Goal: Task Accomplishment & Management: Complete application form

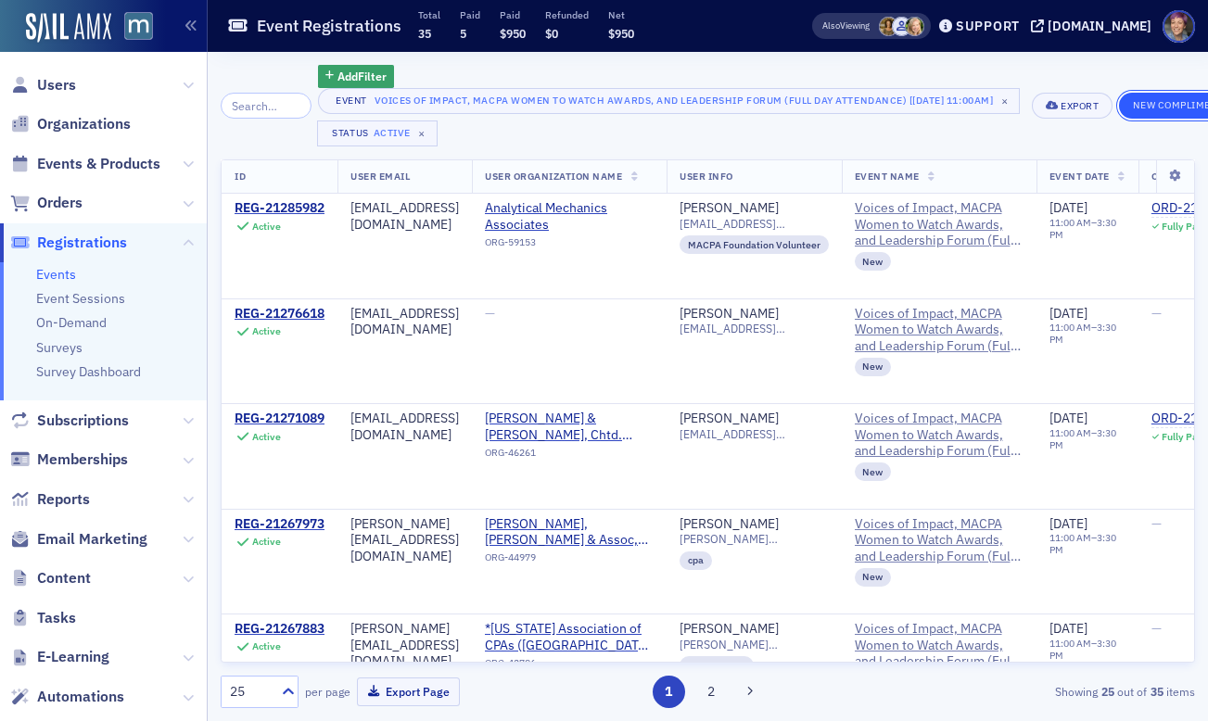
click at [1184, 107] on button "New Complimentary Registration" at bounding box center [1225, 106] width 213 height 26
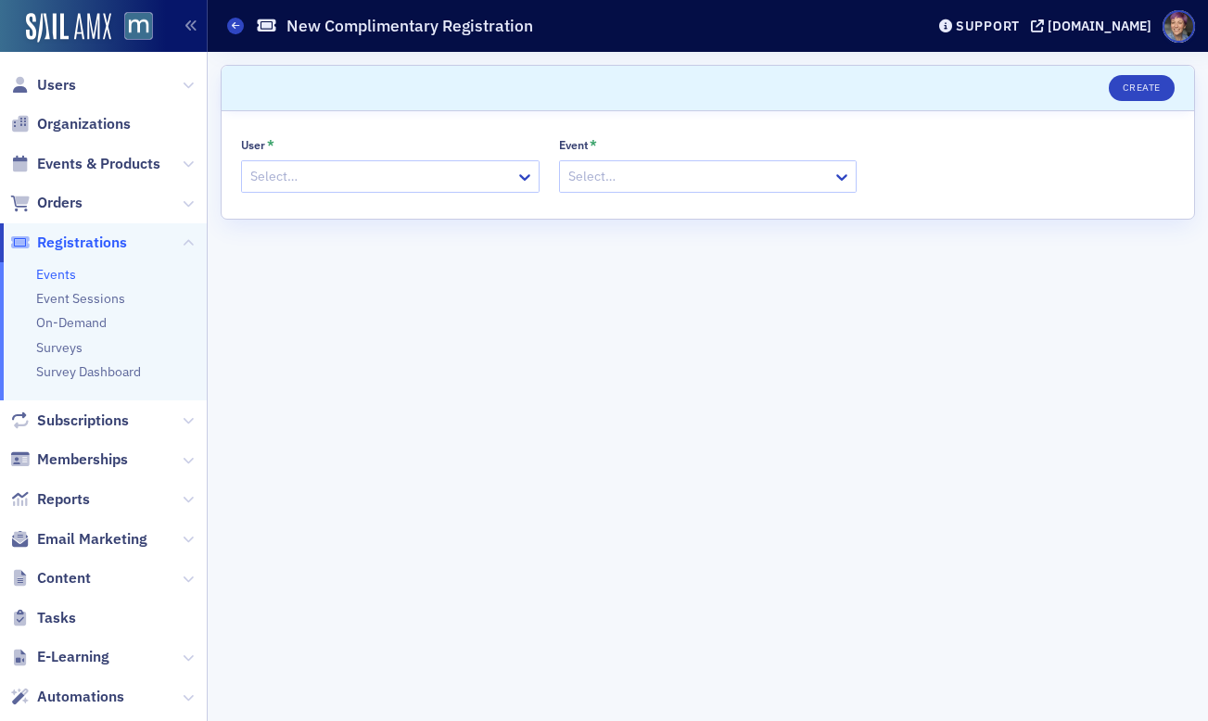
click at [626, 173] on div at bounding box center [698, 176] width 265 height 23
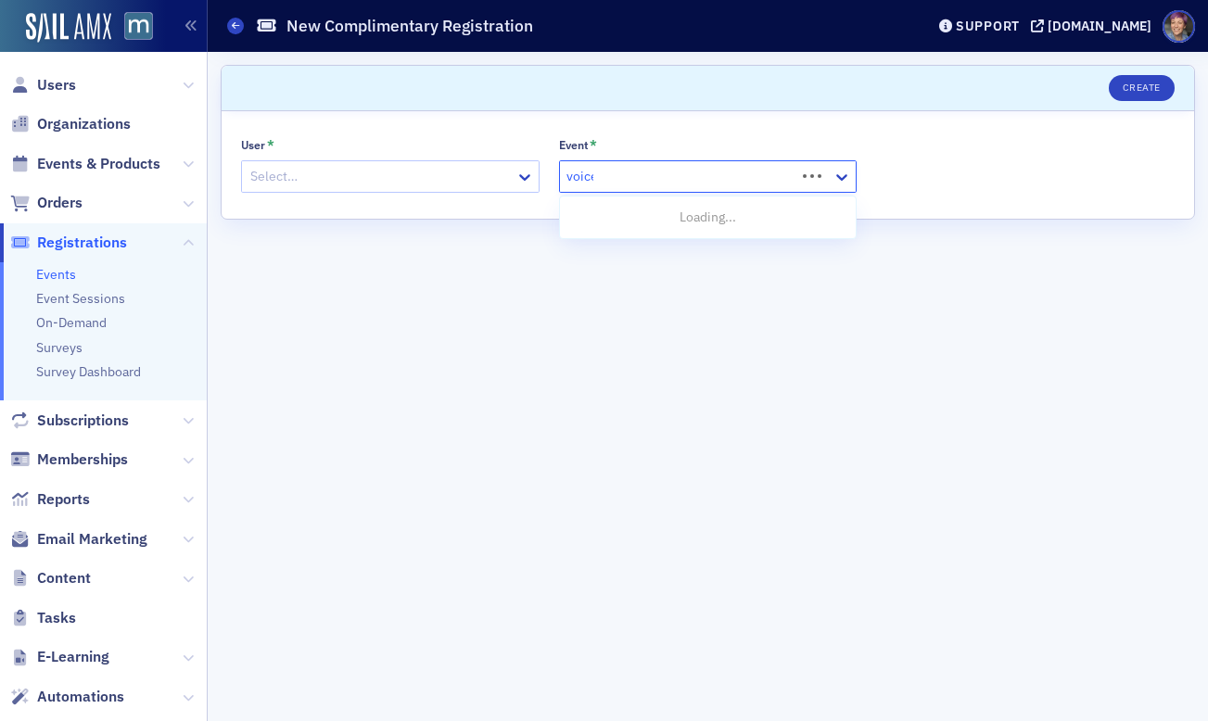
type input "voices"
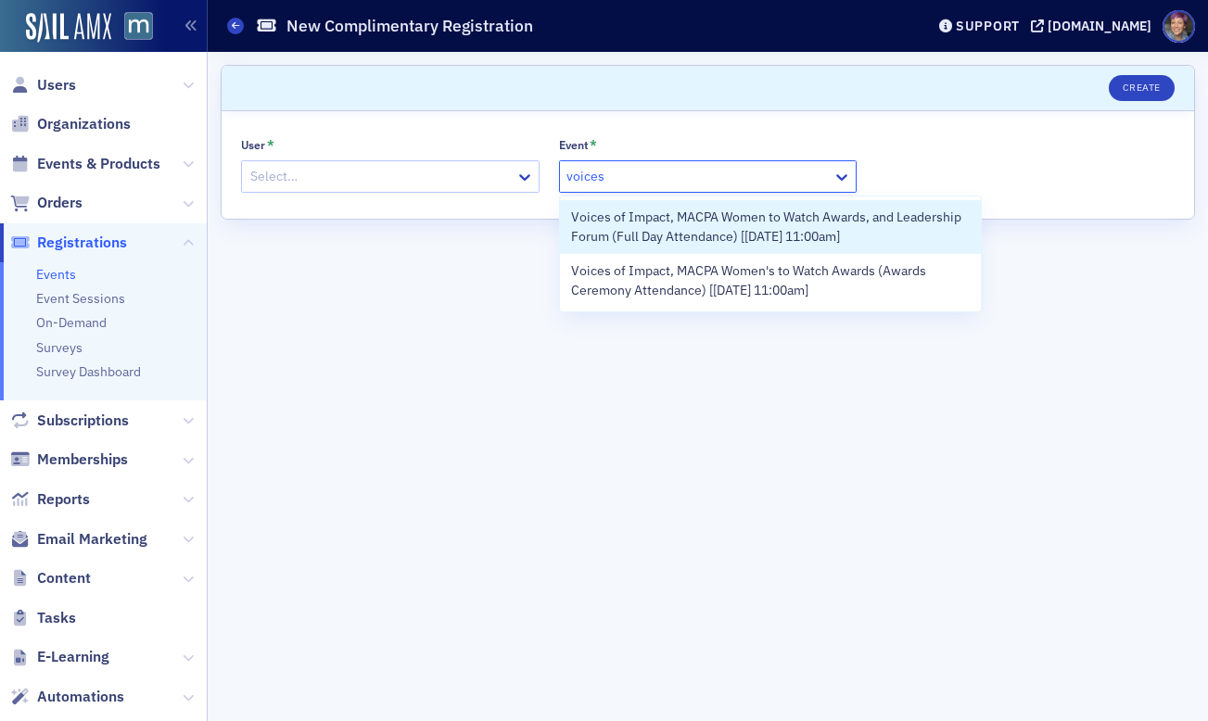
click at [652, 213] on span "Voices of Impact, MACPA Women to Watch Awards, and Leadership Forum (Full Day A…" at bounding box center [770, 227] width 399 height 39
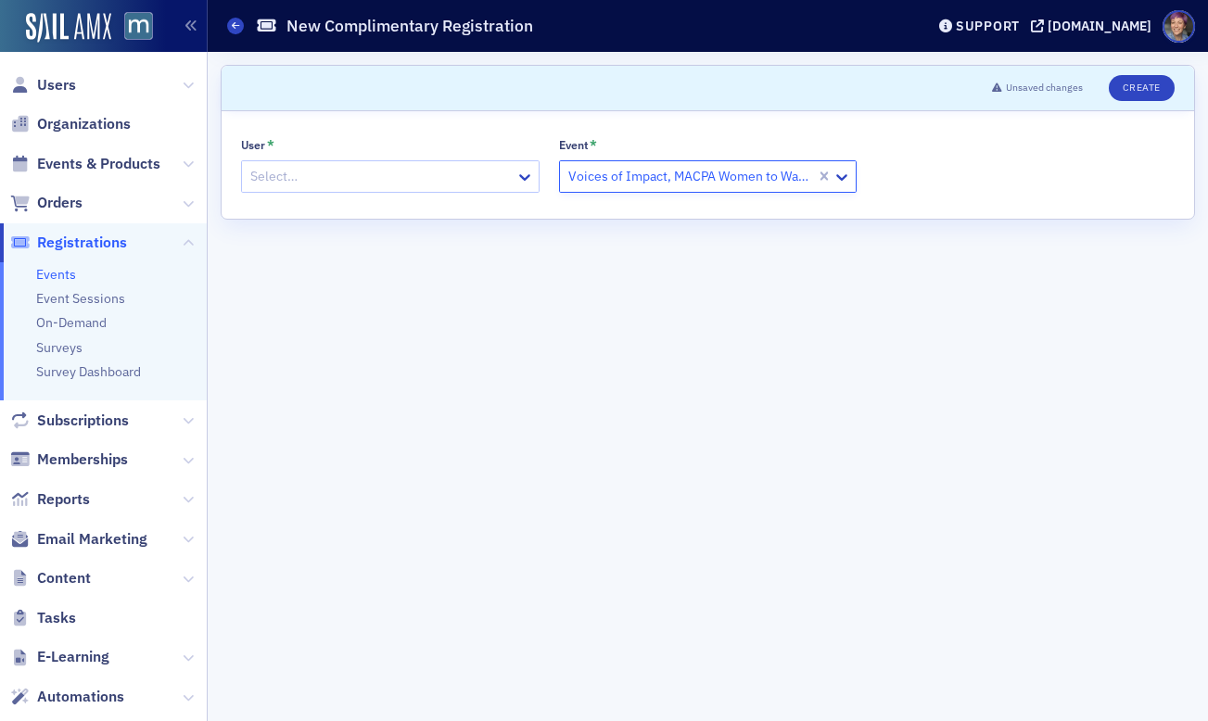
click at [421, 166] on div at bounding box center [380, 176] width 265 height 23
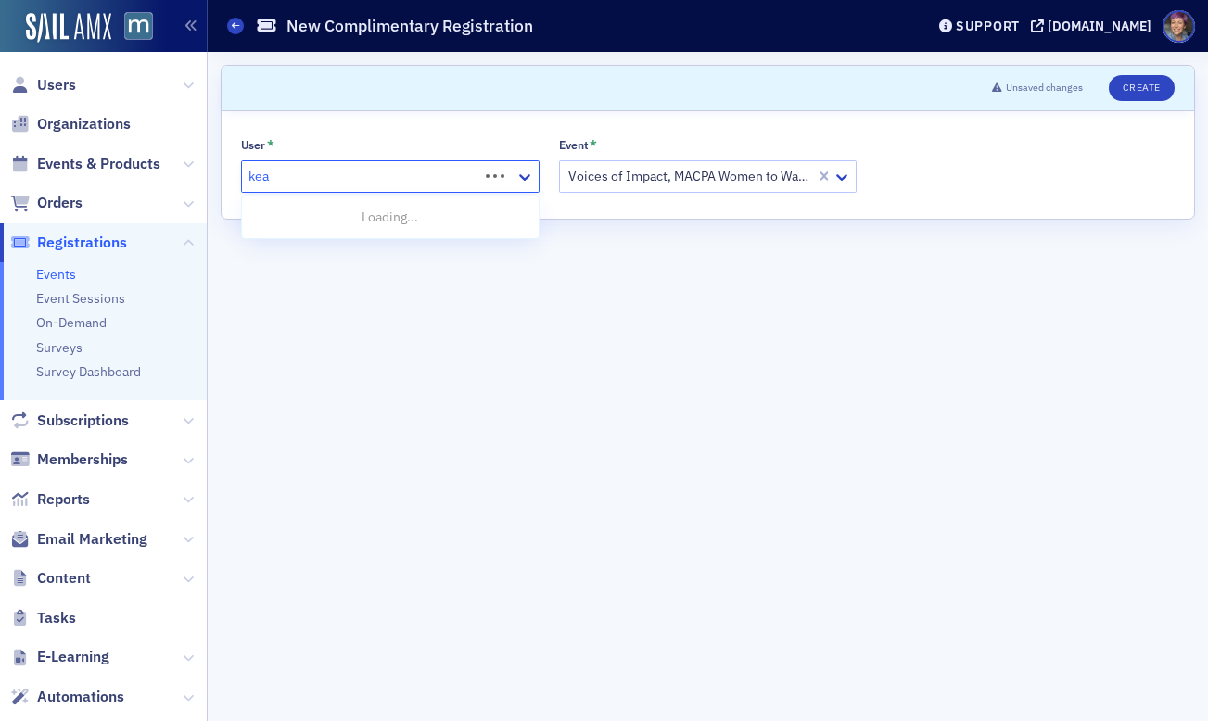
type input "kead"
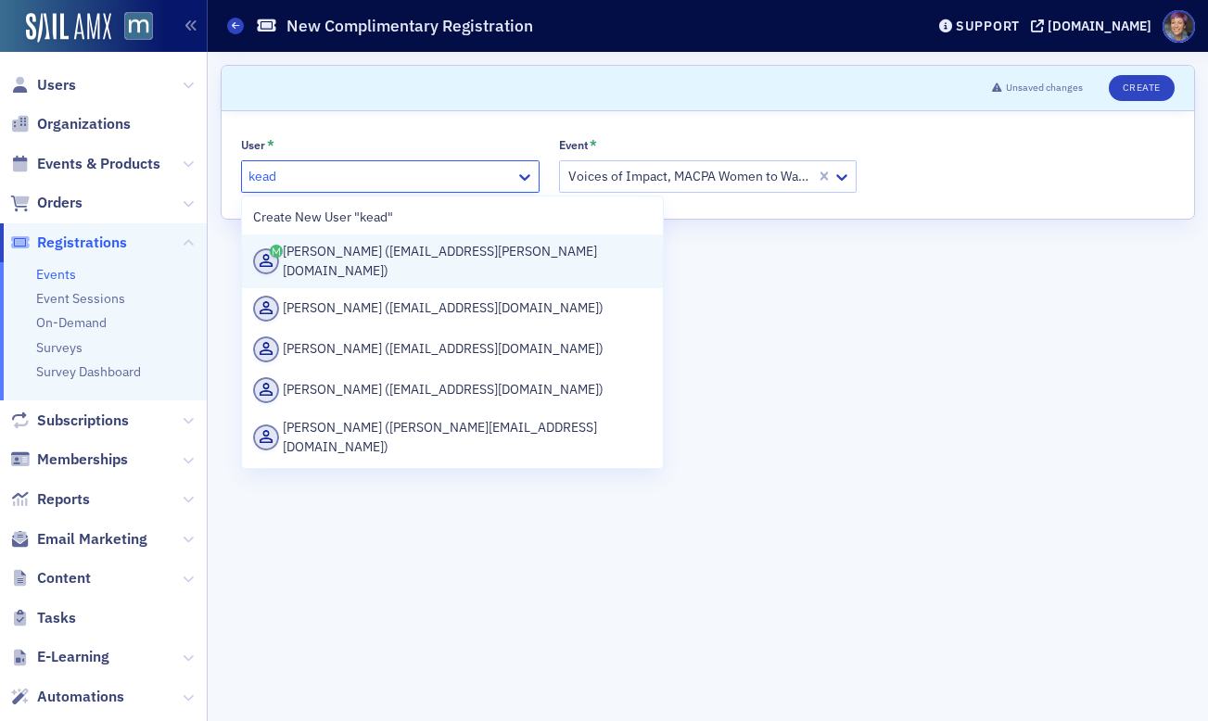
click at [385, 253] on div "[PERSON_NAME] ([EMAIL_ADDRESS][PERSON_NAME][DOMAIN_NAME])" at bounding box center [452, 261] width 399 height 39
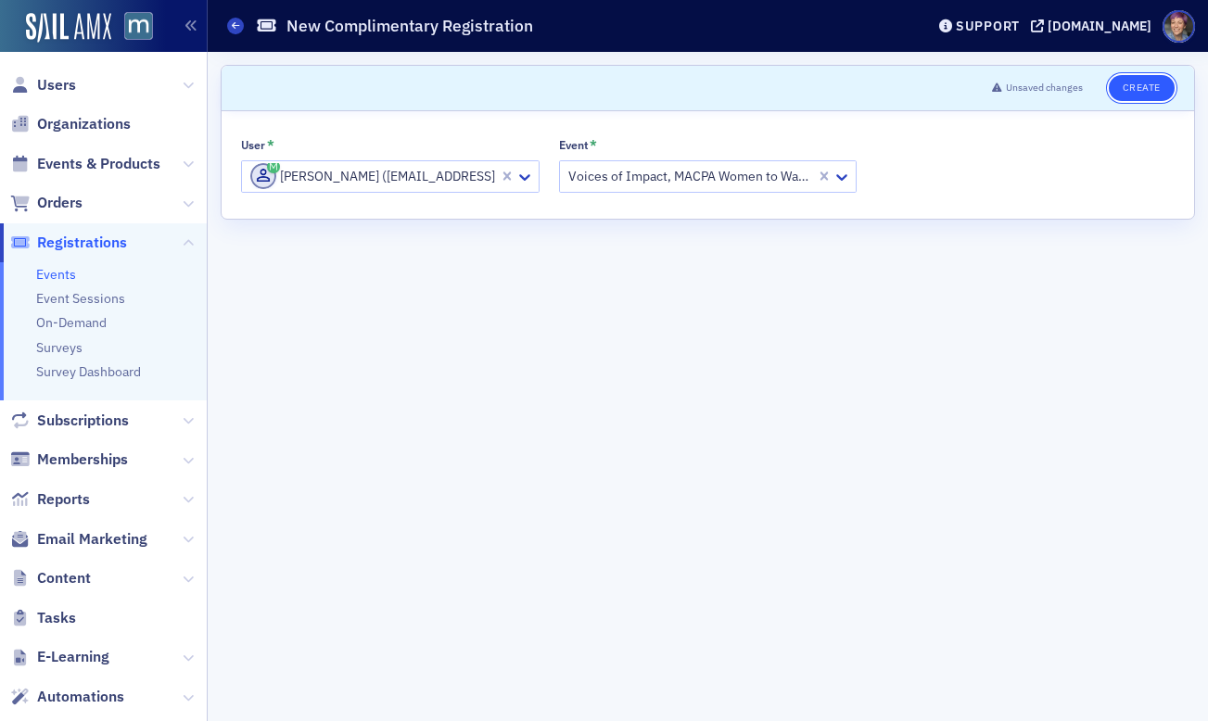
click at [1146, 90] on button "Create" at bounding box center [1141, 88] width 66 height 26
